Goal: Transaction & Acquisition: Download file/media

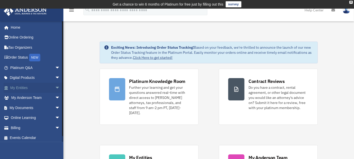
click at [20, 89] on link "My Entities arrow_drop_down" at bounding box center [36, 88] width 64 height 10
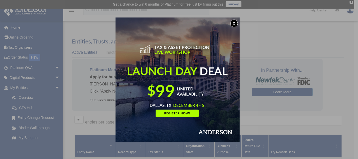
click at [237, 21] on button "x" at bounding box center [234, 24] width 8 height 8
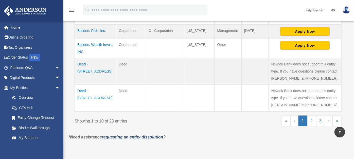
scroll to position [299, 0]
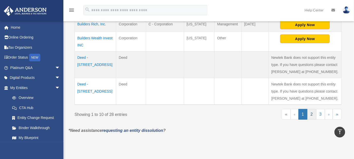
click at [309, 115] on link "2" at bounding box center [311, 114] width 9 height 11
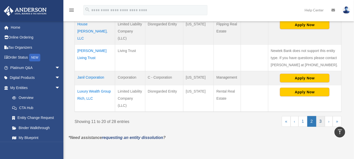
click at [321, 122] on link "3" at bounding box center [320, 121] width 9 height 11
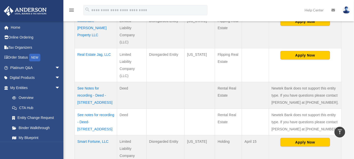
scroll to position [211, 0]
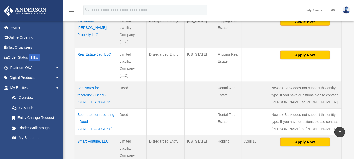
click at [92, 135] on td "Smart Fortune, LLC" at bounding box center [96, 152] width 42 height 34
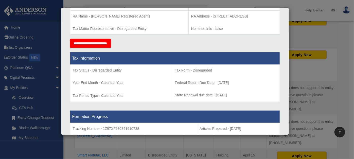
scroll to position [169, 0]
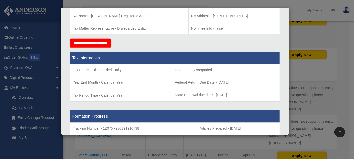
click at [298, 13] on div "Details × Articles Sent Organizational Date" at bounding box center [177, 79] width 354 height 159
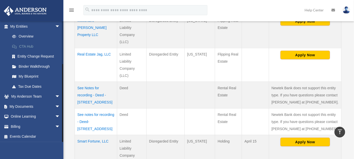
scroll to position [62, 0]
click at [23, 104] on link "My Documents arrow_drop_down" at bounding box center [36, 106] width 64 height 10
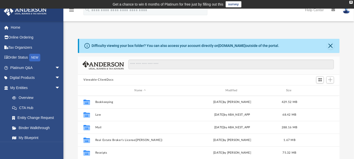
scroll to position [111, 257]
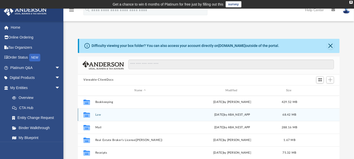
click at [100, 114] on button "Law" at bounding box center [140, 114] width 90 height 3
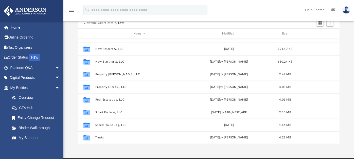
scroll to position [57, 0]
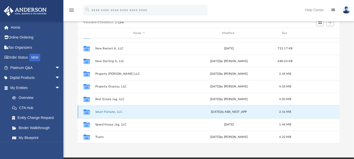
click at [107, 111] on button "Smart Fortune, LLC" at bounding box center [139, 111] width 88 height 3
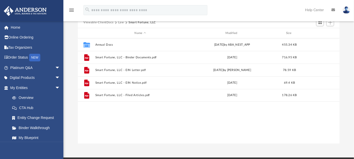
scroll to position [0, 0]
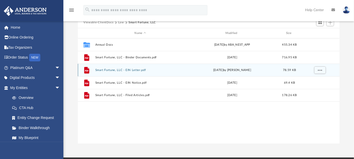
click at [104, 72] on div "File Smart Fortune, LLC - EIN Letter.pdf [DATE] by [PERSON_NAME] 78.59 KB" at bounding box center [209, 70] width 262 height 13
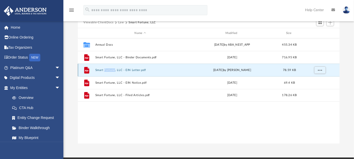
click at [104, 72] on div "File Smart Fortune, LLC - EIN Letter.pdf [DATE] by [PERSON_NAME] 78.59 KB" at bounding box center [209, 70] width 262 height 13
drag, startPoint x: 104, startPoint y: 72, endPoint x: 141, endPoint y: 70, distance: 37.1
click at [141, 70] on button "Smart Fortune, LLC - EIN Letter.pdf" at bounding box center [140, 69] width 90 height 3
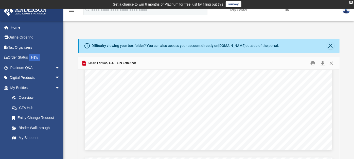
scroll to position [248, 0]
drag, startPoint x: 357, startPoint y: 10, endPoint x: 227, endPoint y: 30, distance: 131.5
click at [227, 30] on div "Difficulty viewing your box folder? You can also access your account directly o…" at bounding box center [208, 114] width 290 height 173
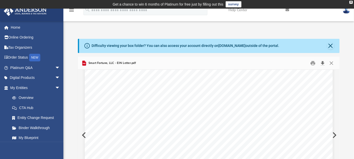
click at [323, 63] on button "Download" at bounding box center [322, 63] width 9 height 8
click at [133, 34] on div "Difficulty viewing your box folder? You can also access your account directly o…" at bounding box center [208, 114] width 290 height 173
